Goal: Task Accomplishment & Management: Manage account settings

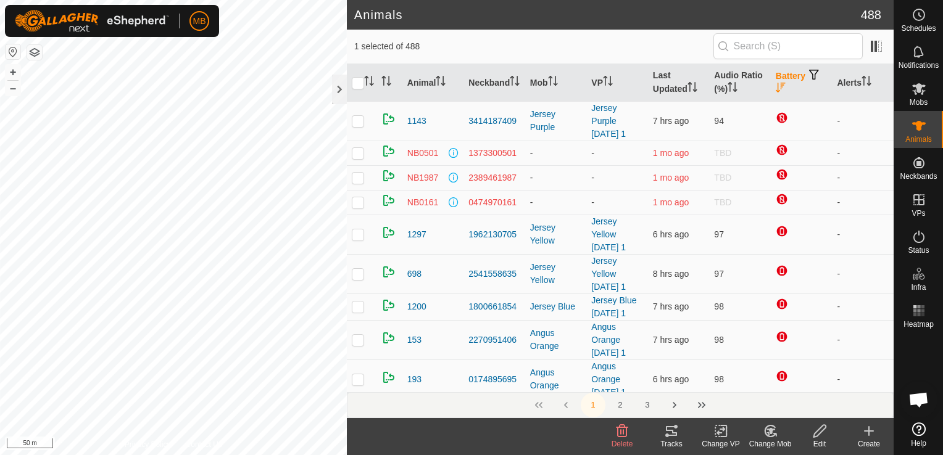
scroll to position [69, 0]
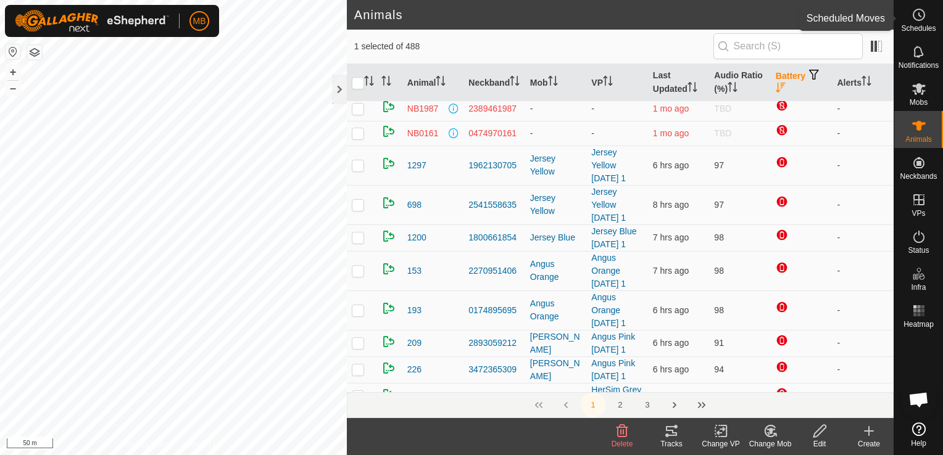
drag, startPoint x: 915, startPoint y: 20, endPoint x: 906, endPoint y: 14, distance: 10.6
click at [906, 14] on div "Schedules" at bounding box center [918, 18] width 49 height 37
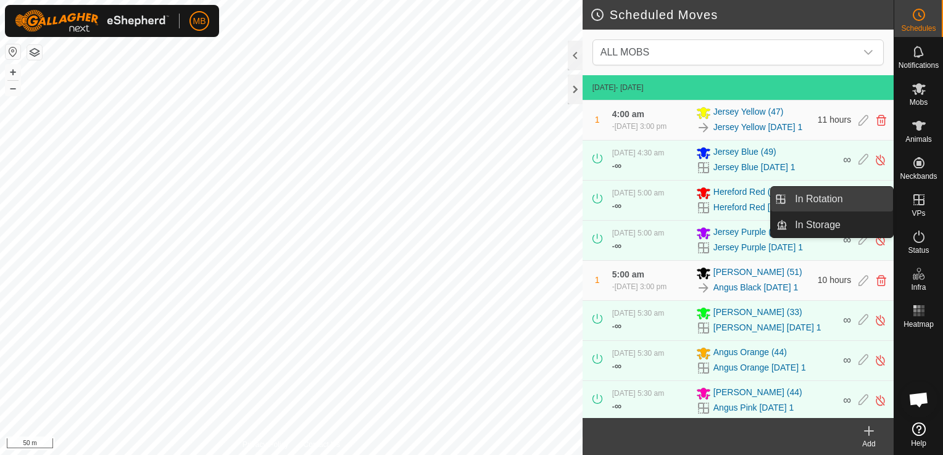
click at [892, 201] on link "In Rotation" at bounding box center [840, 199] width 106 height 25
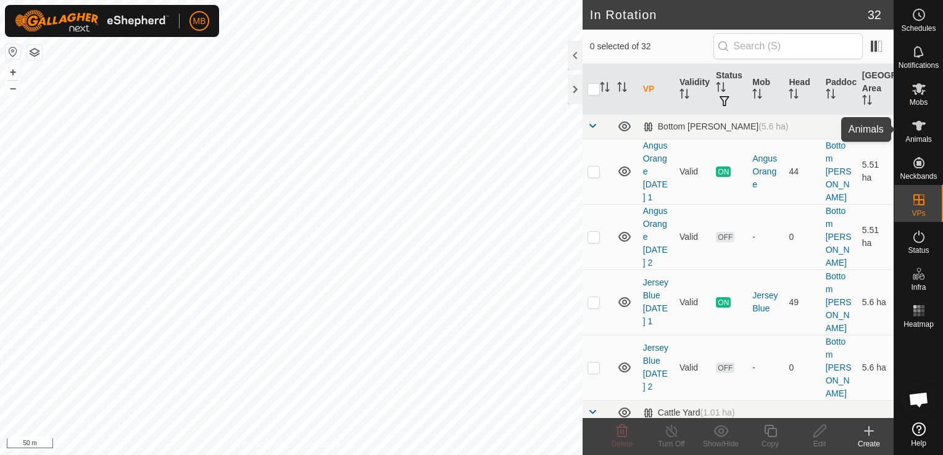
click at [896, 115] on div "Animals" at bounding box center [918, 129] width 49 height 37
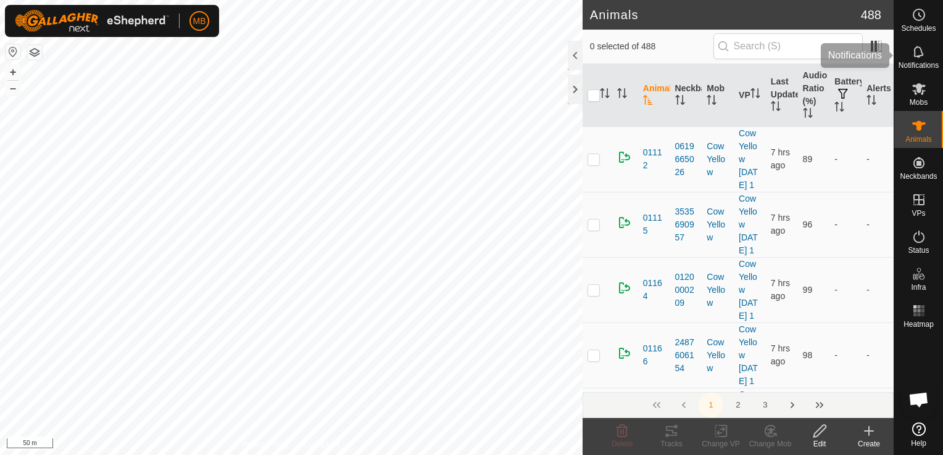
click at [921, 87] on icon at bounding box center [919, 89] width 14 height 12
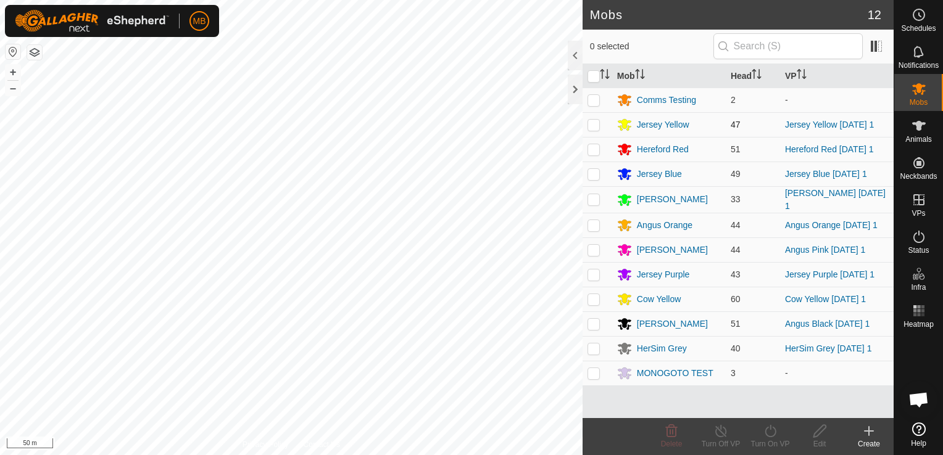
click at [595, 126] on p-checkbox at bounding box center [593, 125] width 12 height 10
checkbox input "true"
click at [769, 442] on div "Turn On VP" at bounding box center [769, 444] width 49 height 11
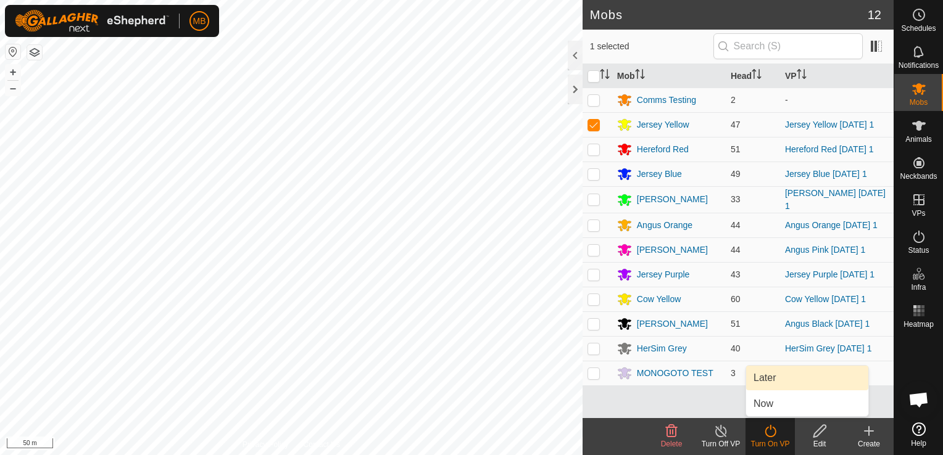
click at [780, 383] on link "Later" at bounding box center [807, 378] width 122 height 25
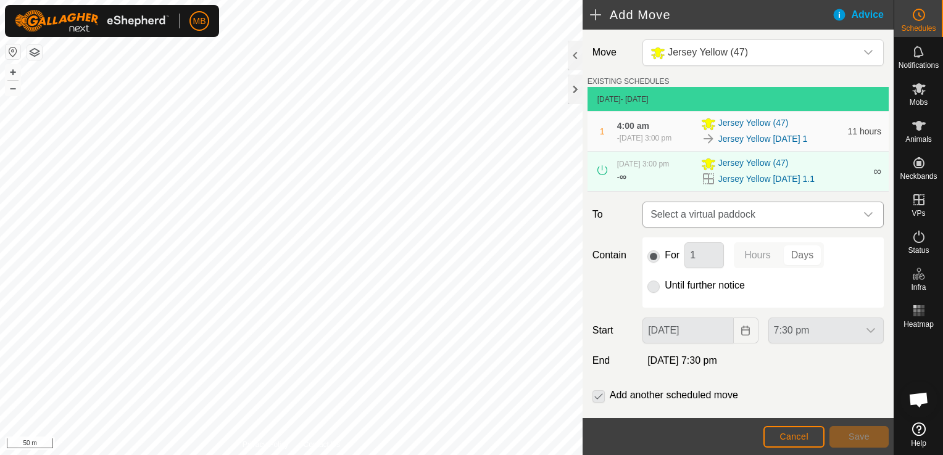
click at [863, 212] on icon "dropdown trigger" at bounding box center [868, 215] width 10 height 10
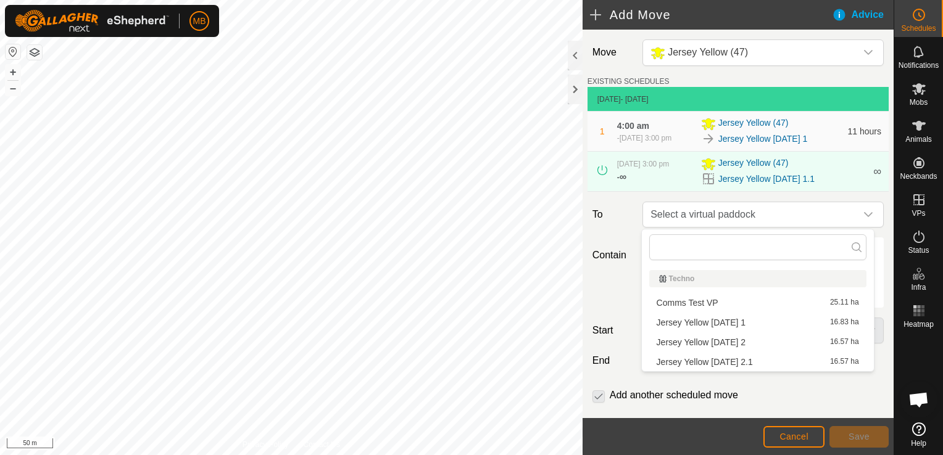
click at [771, 342] on li "Jersey Yellow [DATE] 2 16.57 ha" at bounding box center [757, 342] width 217 height 19
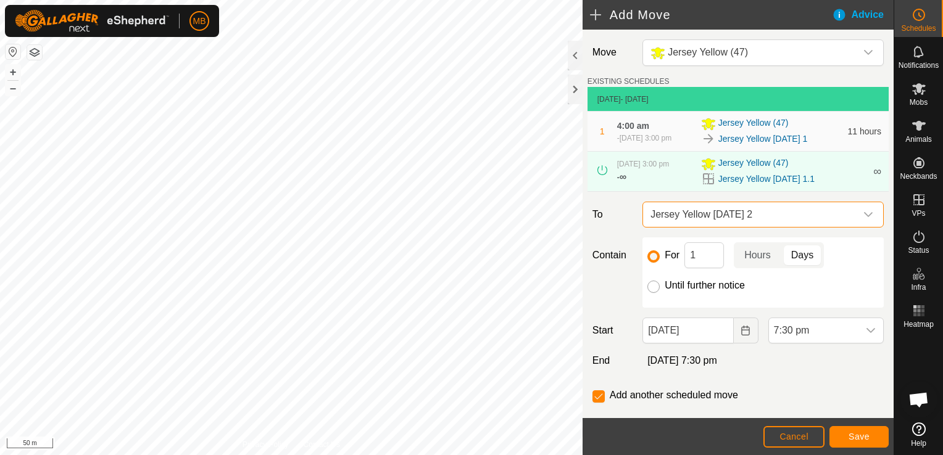
click at [654, 287] on input "Until further notice" at bounding box center [653, 287] width 12 height 12
radio input "true"
checkbox input "false"
click at [740, 333] on icon "Choose Date" at bounding box center [745, 331] width 10 height 10
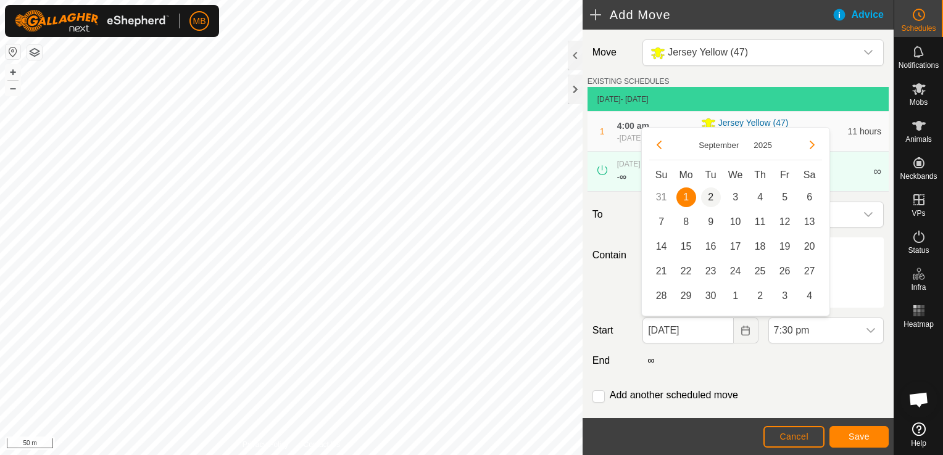
click at [708, 193] on span "2" at bounding box center [711, 198] width 20 height 20
type input "[DATE]"
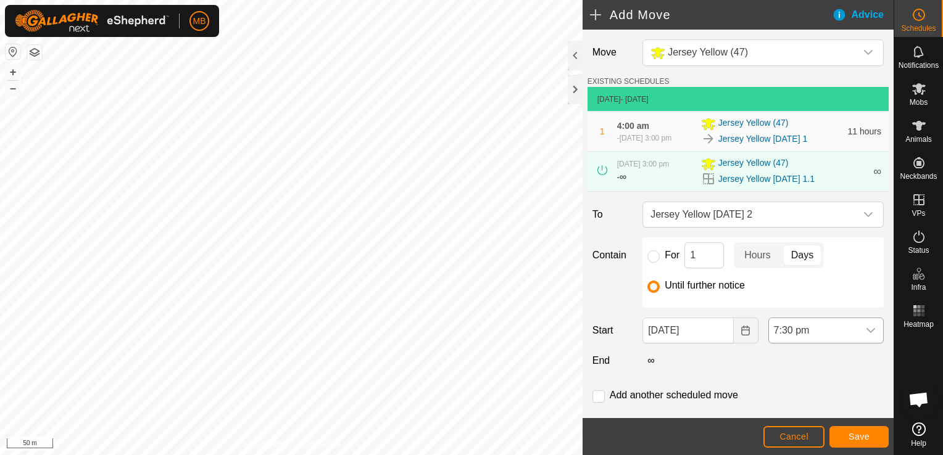
click at [866, 326] on icon "dropdown trigger" at bounding box center [871, 331] width 10 height 10
click at [814, 236] on li "5:00 am" at bounding box center [818, 241] width 110 height 25
click at [597, 397] on input "checkbox" at bounding box center [598, 397] width 12 height 12
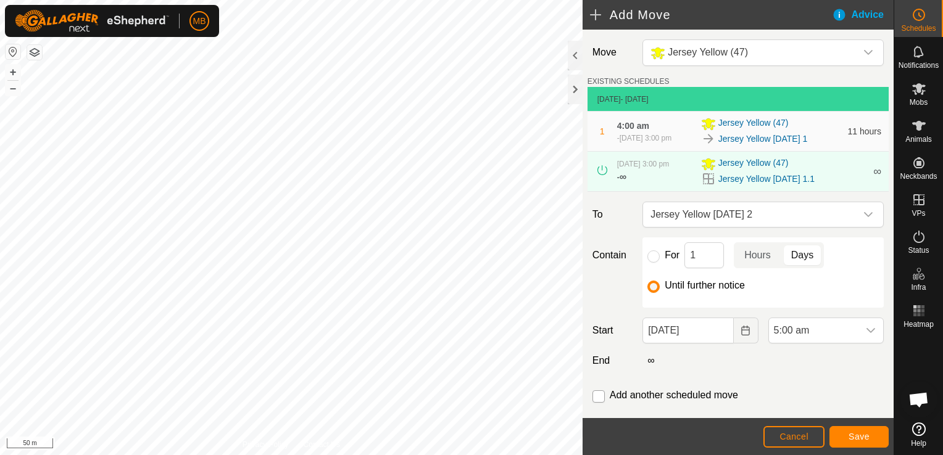
checkbox input "true"
click at [855, 436] on span "Save" at bounding box center [858, 437] width 21 height 10
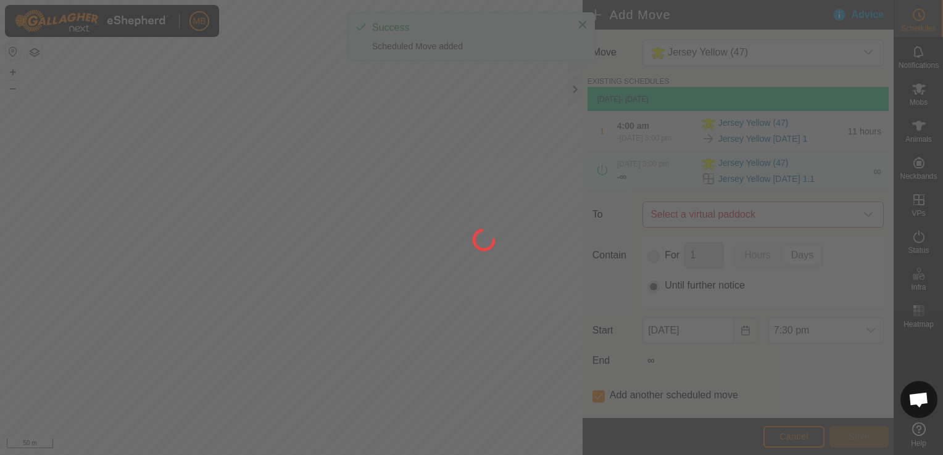
type input "[DATE]"
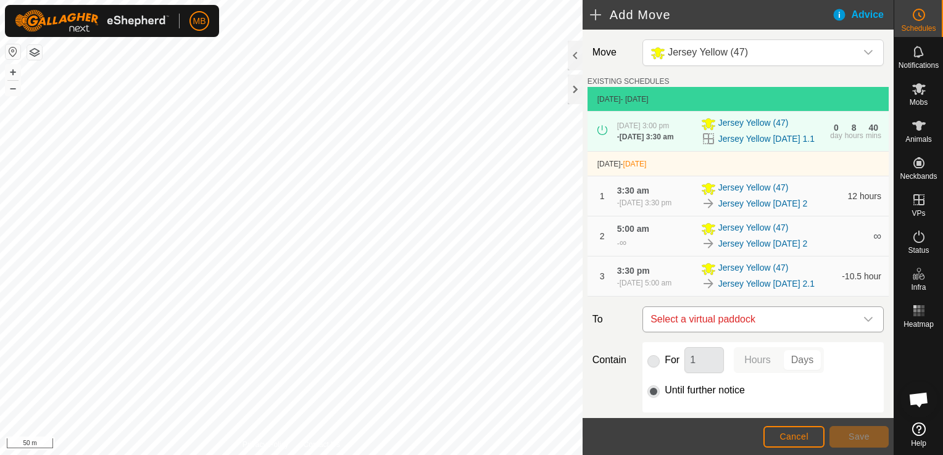
click at [863, 325] on icon "dropdown trigger" at bounding box center [868, 320] width 10 height 10
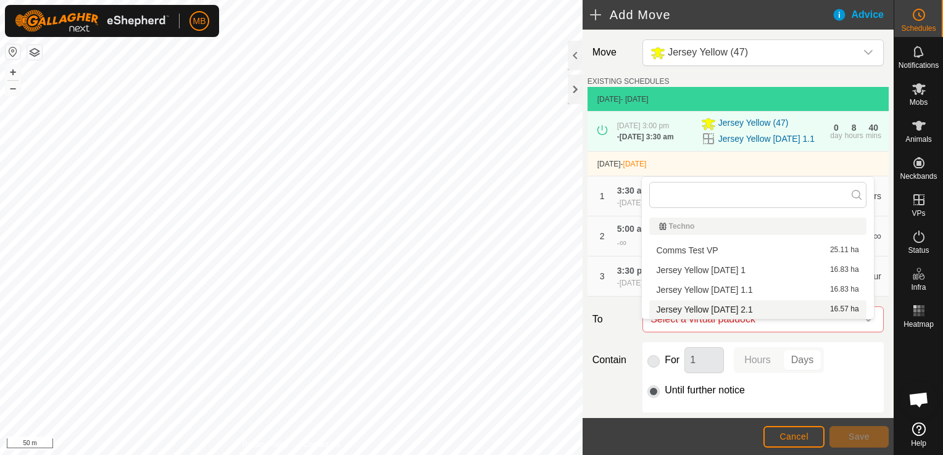
click at [844, 312] on li "Jersey Yellow [DATE] 2.1 16.57 ha" at bounding box center [757, 309] width 217 height 19
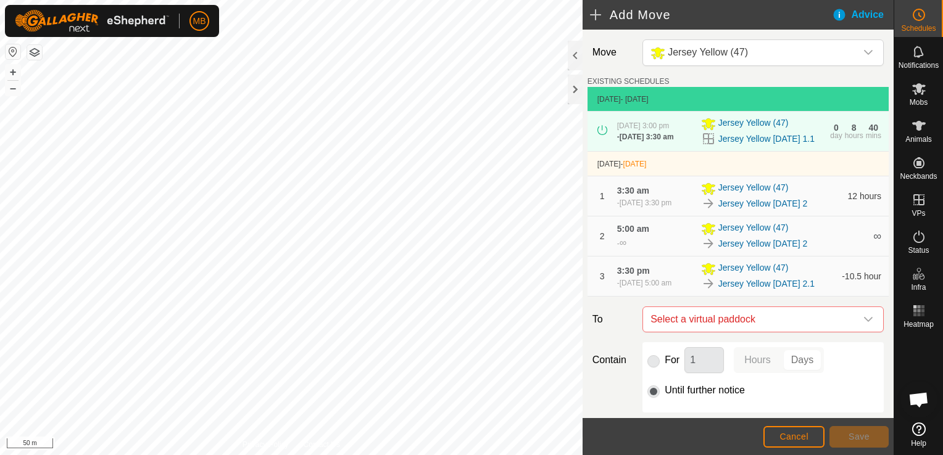
checkbox input "false"
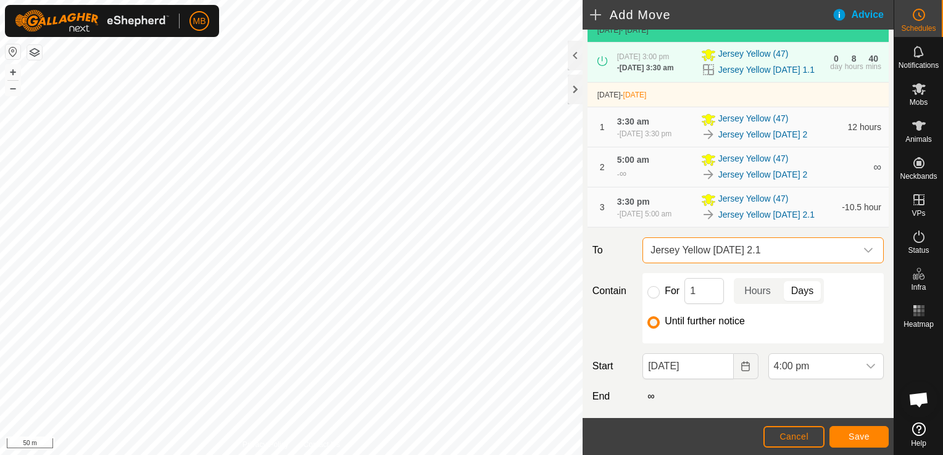
scroll to position [77, 0]
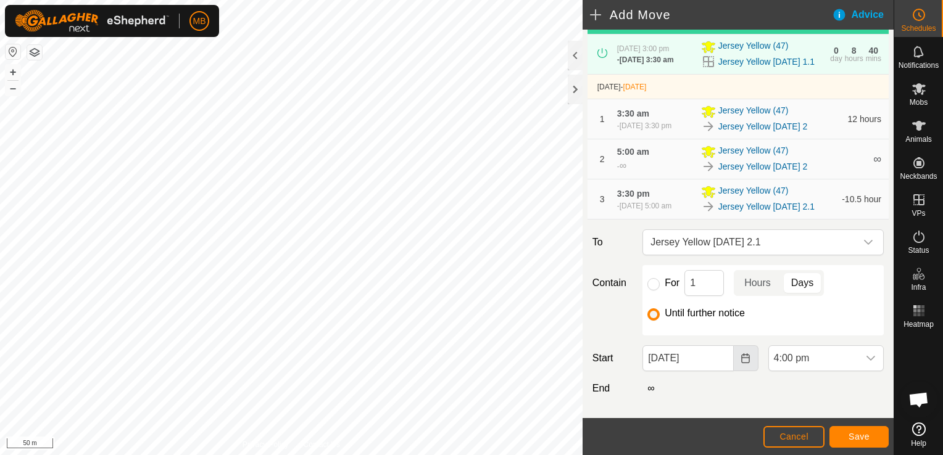
click at [742, 363] on icon "Choose Date" at bounding box center [745, 359] width 10 height 10
click at [866, 363] on icon "dropdown trigger" at bounding box center [871, 359] width 10 height 10
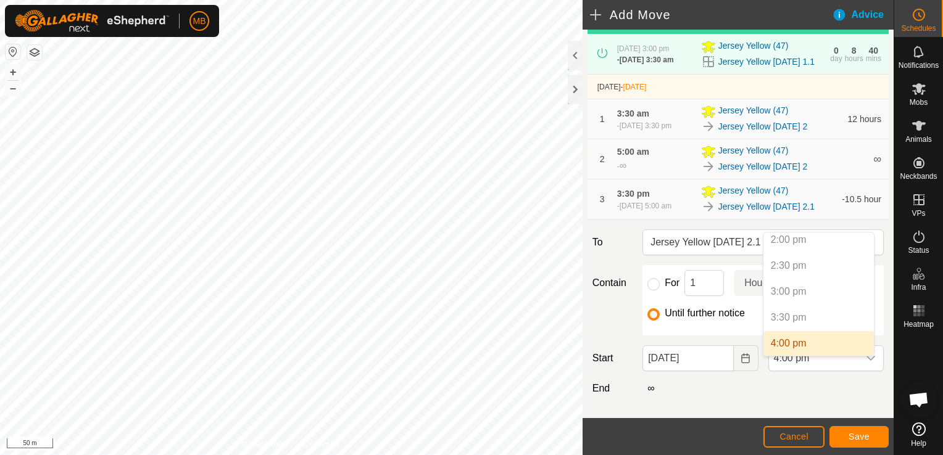
click at [827, 396] on div "∞" at bounding box center [762, 388] width 251 height 15
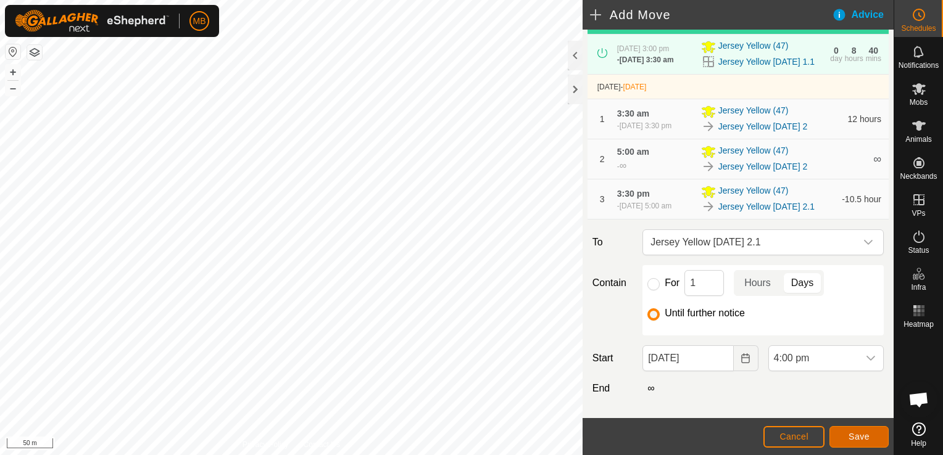
click at [857, 441] on span "Save" at bounding box center [858, 437] width 21 height 10
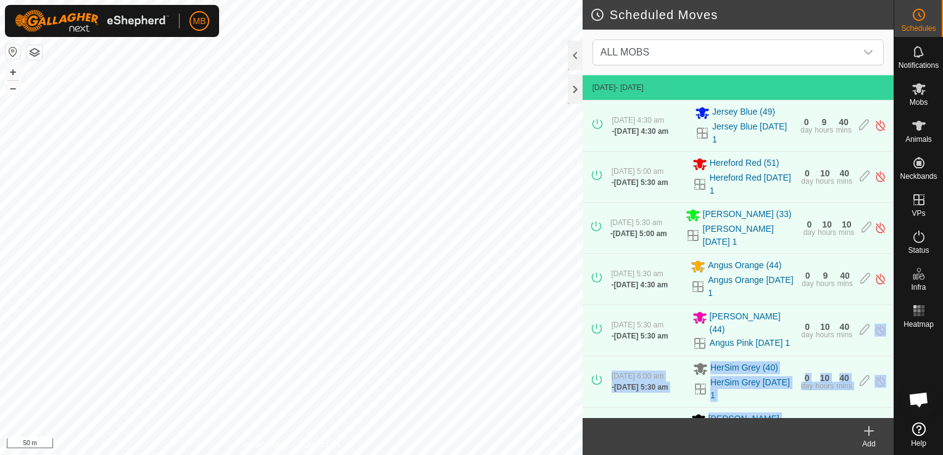
scroll to position [5, 0]
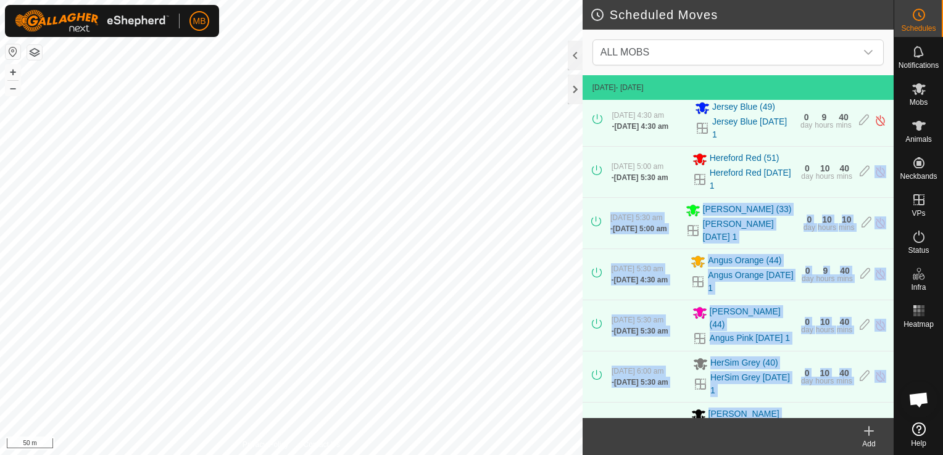
drag, startPoint x: 857, startPoint y: 441, endPoint x: 880, endPoint y: 159, distance: 282.9
click at [880, 159] on article "Scheduled Moves ALL MOBS [DATE] - [DATE] [DATE] 4:30 am - [DATE] 4:30 am Jersey…" at bounding box center [737, 227] width 311 height 455
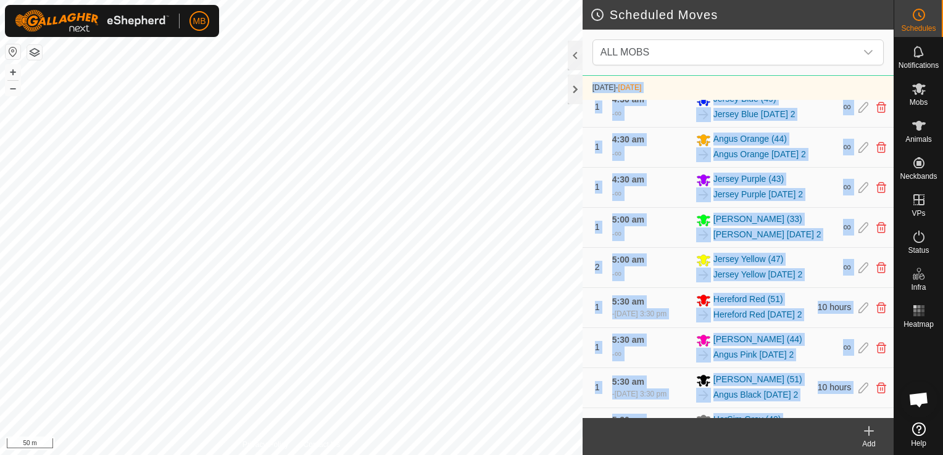
scroll to position [551, 0]
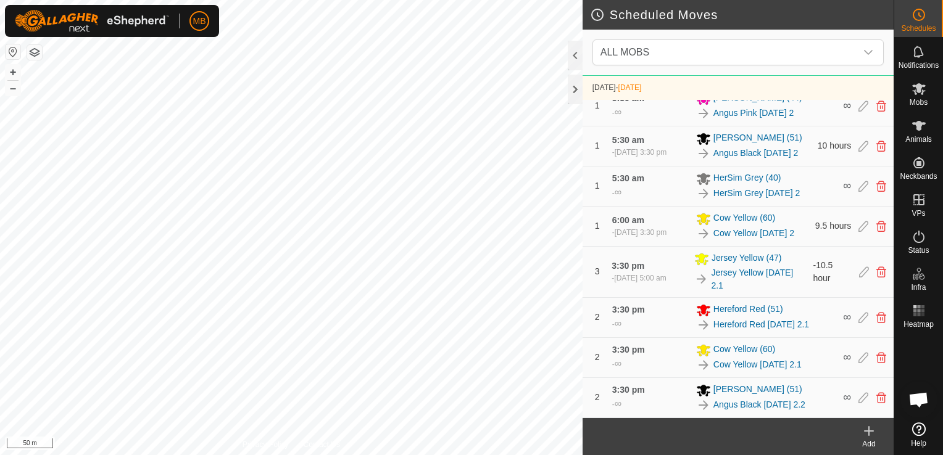
scroll to position [836, 0]
